Goal: Task Accomplishment & Management: Manage account settings

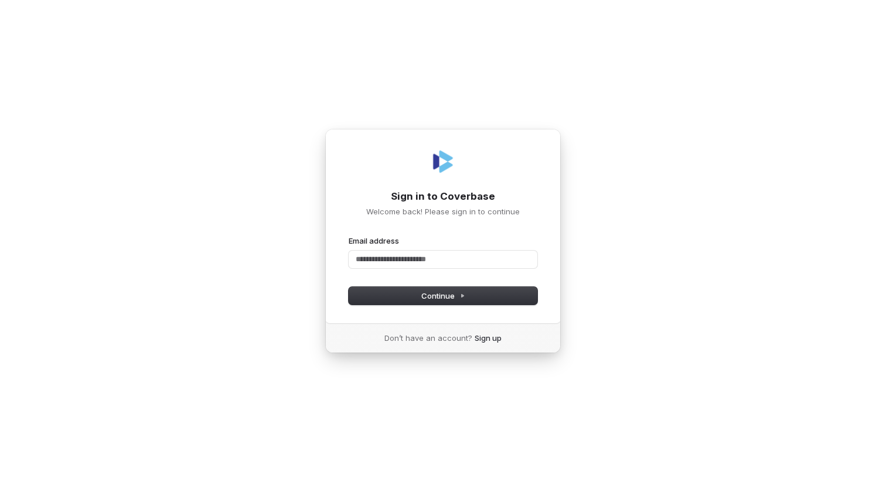
click at [629, 179] on div "Sign in to Coverbase Welcome back! Please sign in to continue Email address Pas…" at bounding box center [443, 241] width 886 height 482
click at [496, 246] on div "Email address" at bounding box center [443, 241] width 189 height 11
click at [505, 259] on input "Email address" at bounding box center [443, 260] width 189 height 18
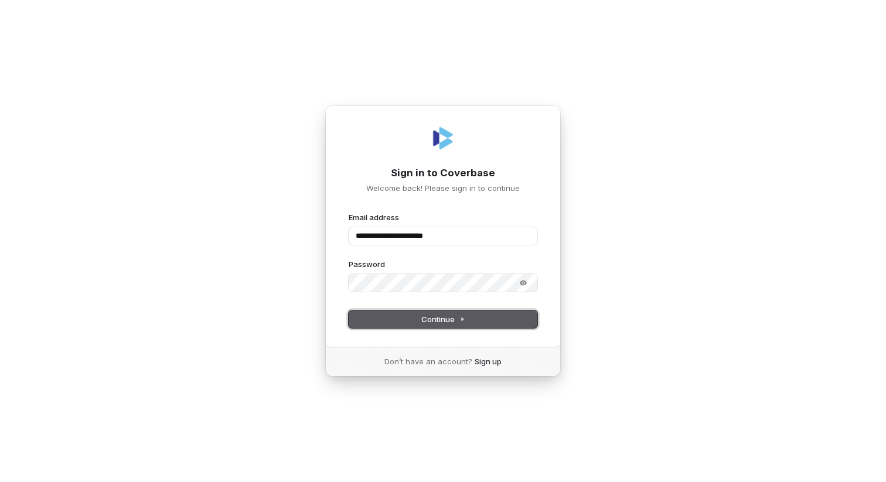
click at [467, 317] on button "Continue" at bounding box center [443, 320] width 189 height 18
type input "**********"
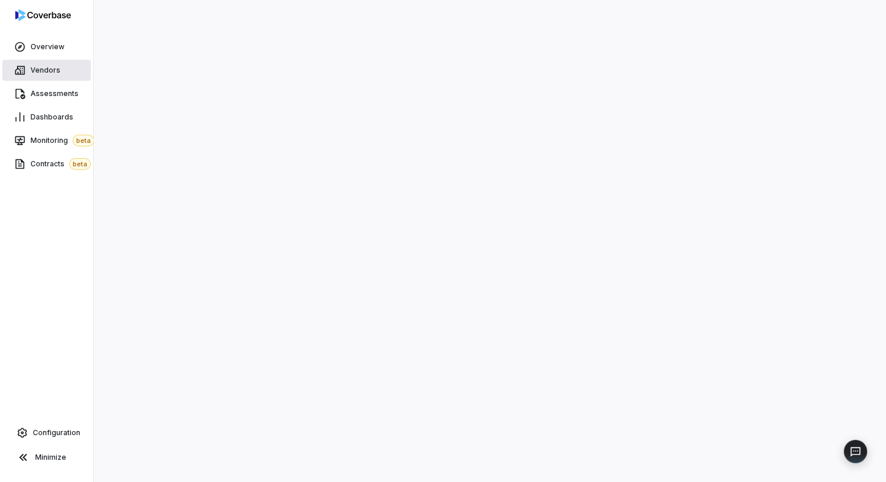
click at [50, 68] on span "Vendors" at bounding box center [45, 70] width 30 height 9
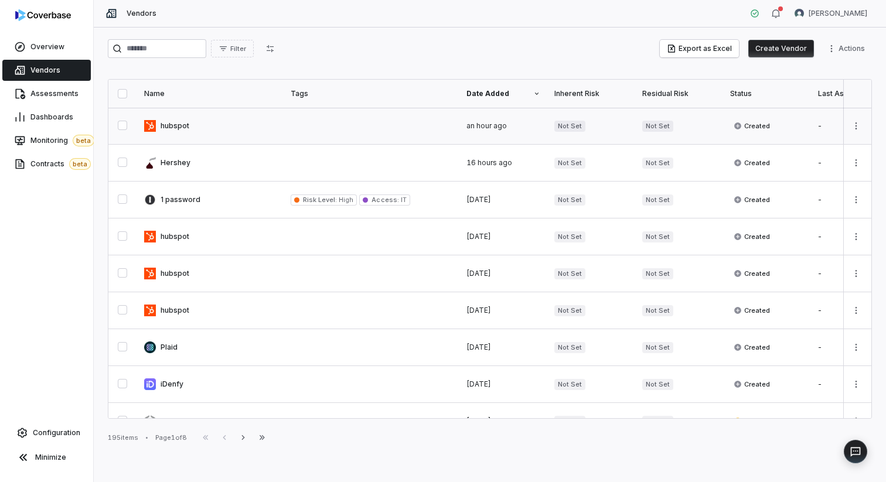
click at [165, 123] on link at bounding box center [210, 126] width 147 height 36
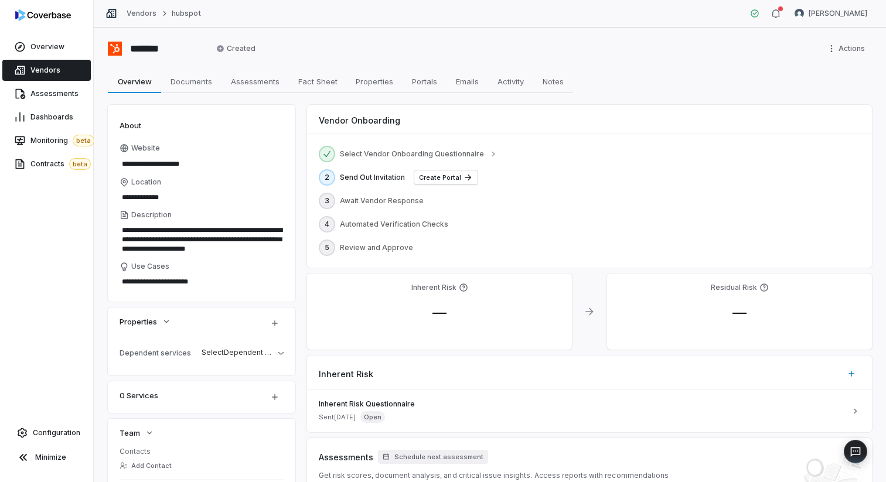
click at [664, 172] on div "Send Out Invitation Create Portal" at bounding box center [600, 178] width 521 height 14
click at [488, 312] on div "—" at bounding box center [440, 313] width 246 height 18
click at [579, 322] on div at bounding box center [589, 312] width 21 height 76
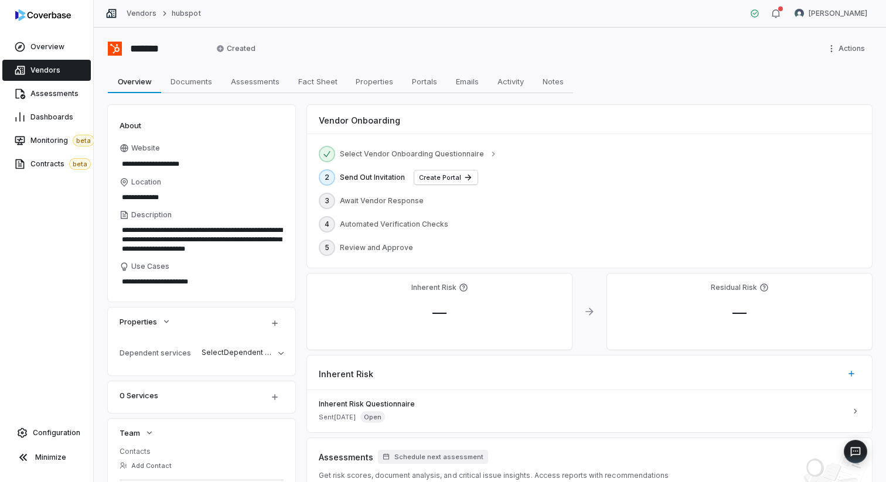
click at [414, 312] on div "—" at bounding box center [440, 313] width 246 height 18
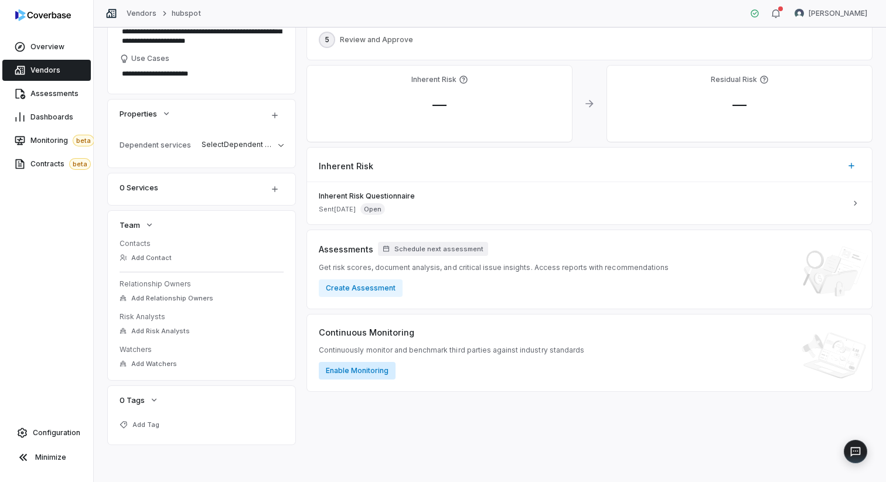
click at [369, 367] on button "Enable Monitoring" at bounding box center [357, 371] width 77 height 18
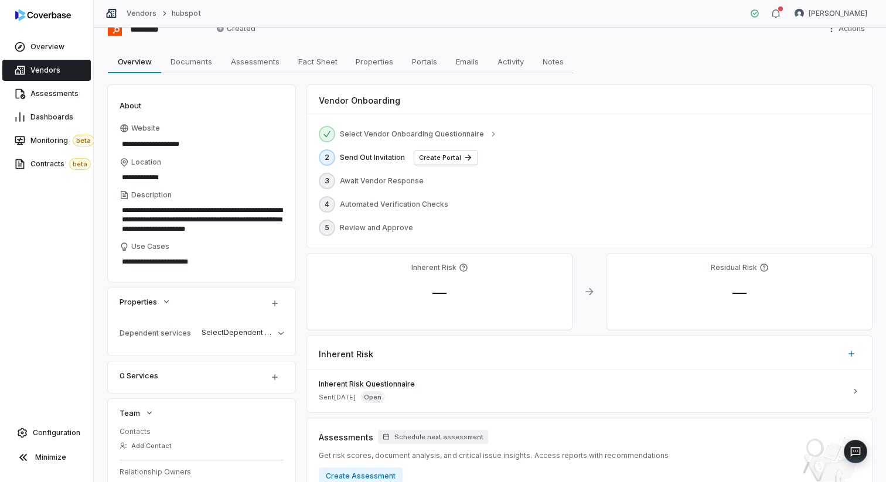
scroll to position [158, 0]
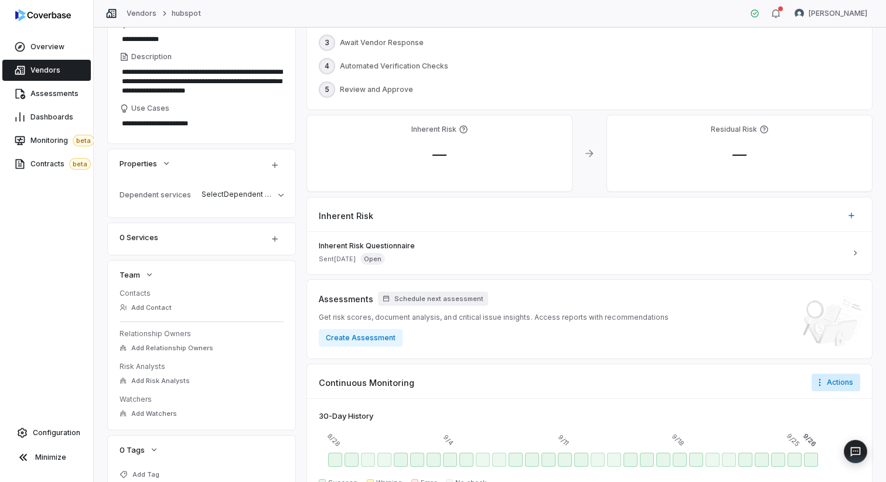
click at [830, 389] on html "**********" at bounding box center [443, 241] width 886 height 482
click at [822, 424] on div "Disable monitoring" at bounding box center [828, 426] width 98 height 19
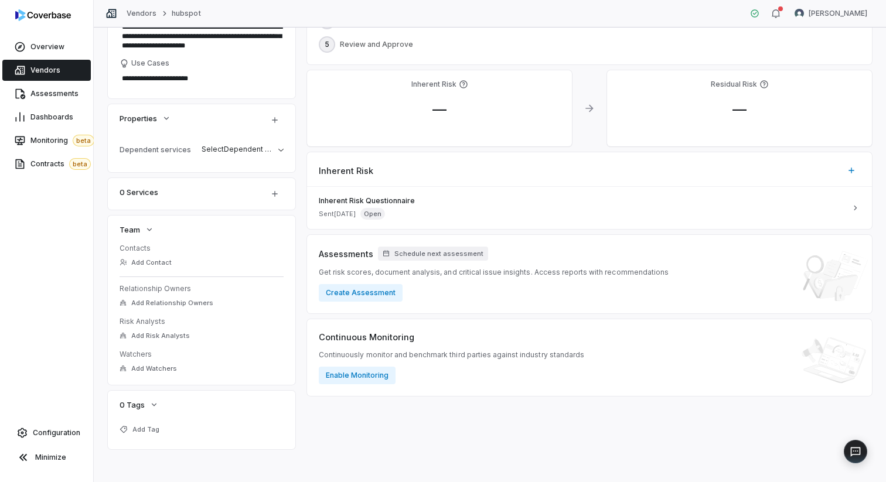
scroll to position [205, 0]
type textarea "*"
